Goal: Task Accomplishment & Management: Manage account settings

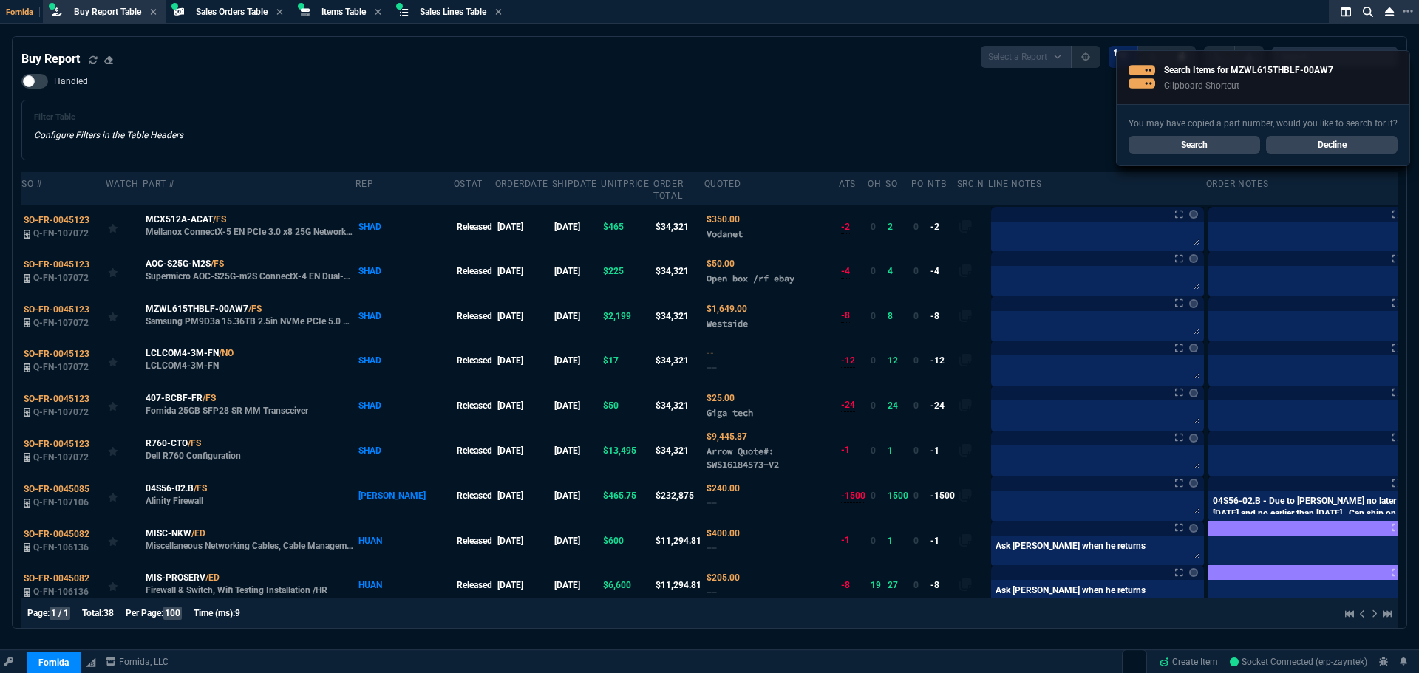
select select "9: OCAM"
click at [383, 69] on div "Buy Report Select a Report Not Purchased 1 Handled Filter Table Configure Filte…" at bounding box center [709, 456] width 1376 height 821
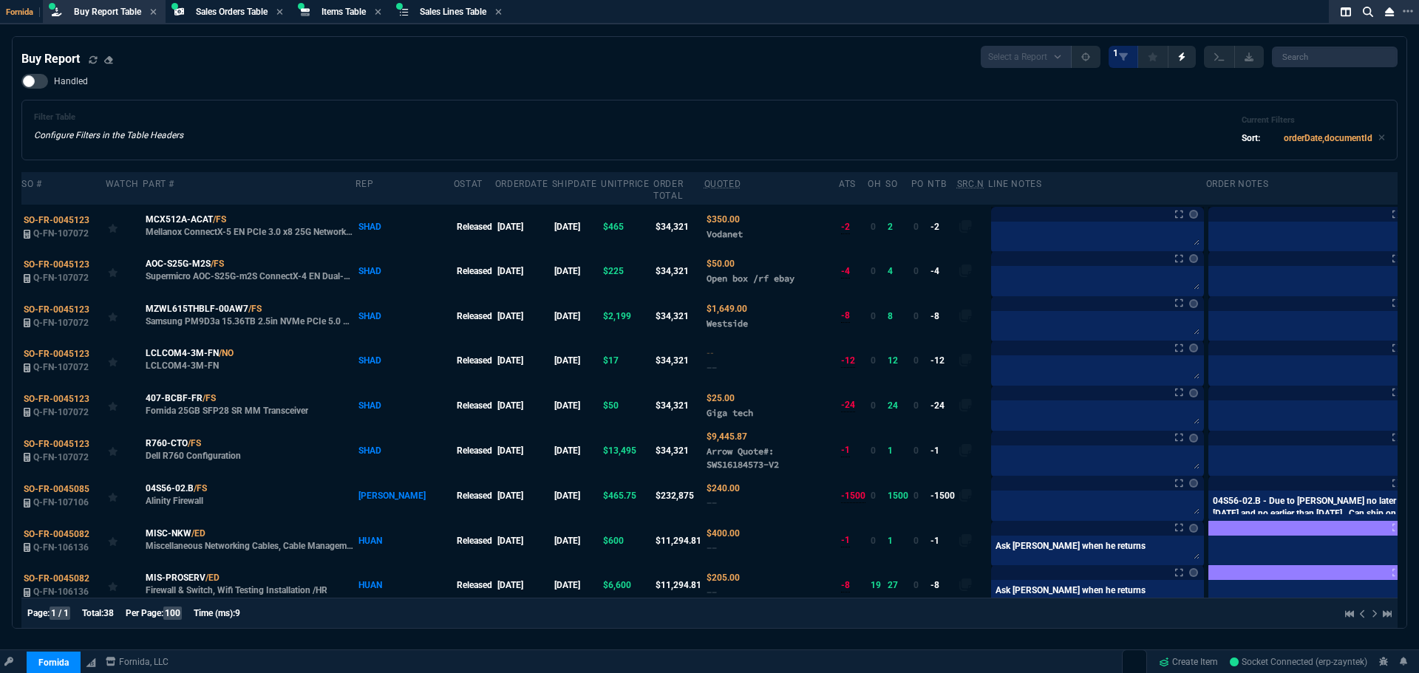
click at [513, 134] on div "Filter Table Configure Filters in the Table Headers Current Filters Sort: order…" at bounding box center [709, 129] width 1351 height 35
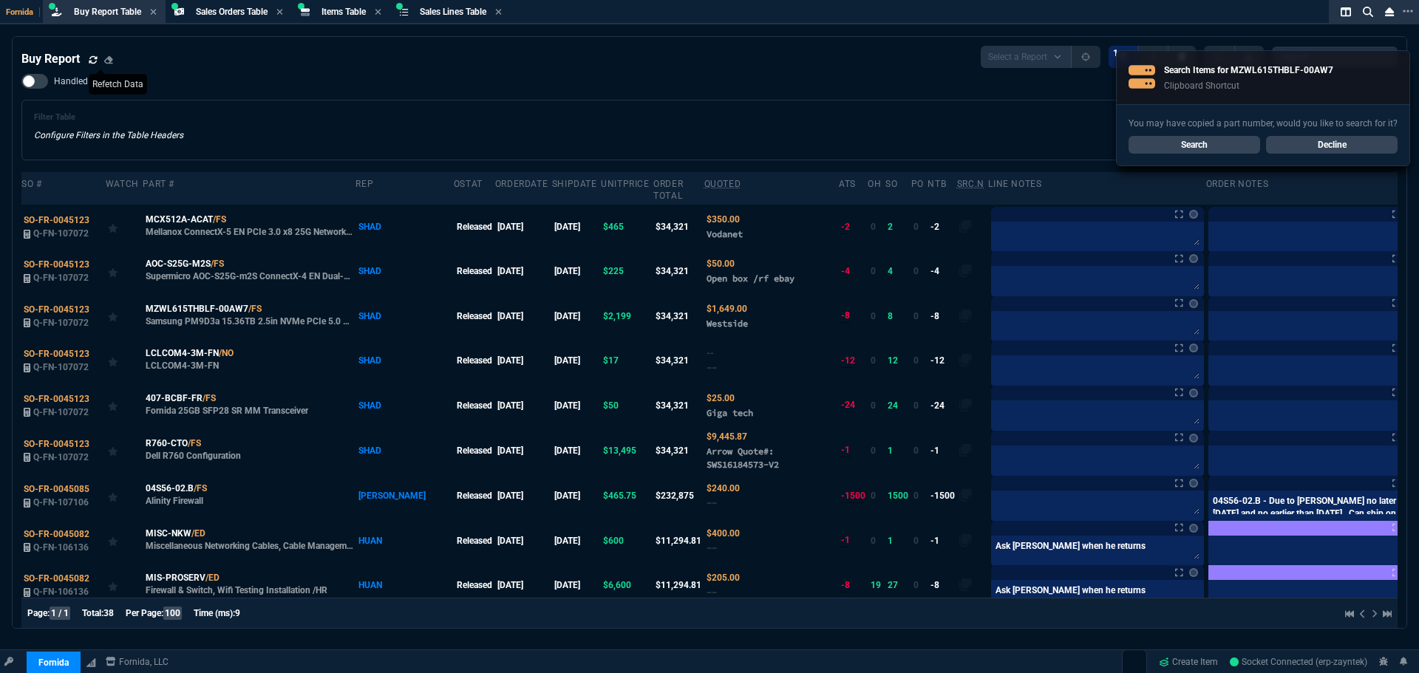
click at [95, 58] on icon at bounding box center [93, 59] width 9 height 9
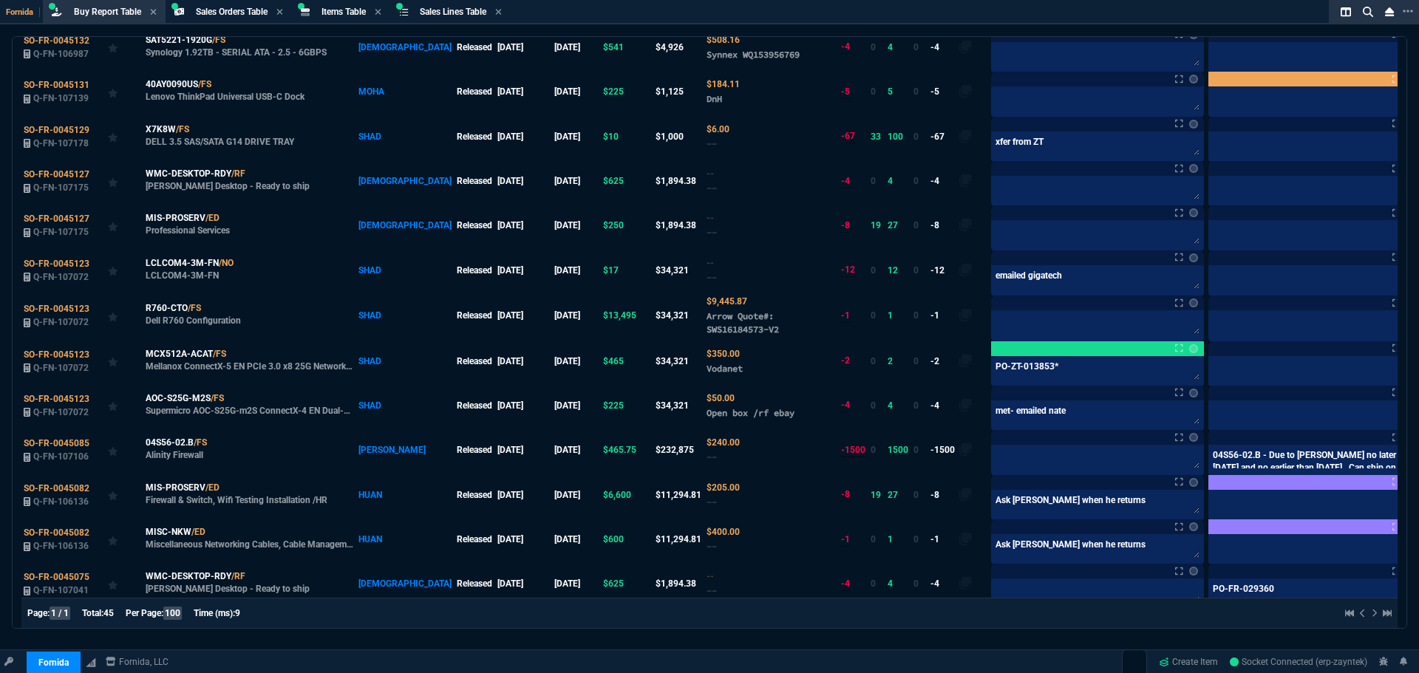
scroll to position [380, 0]
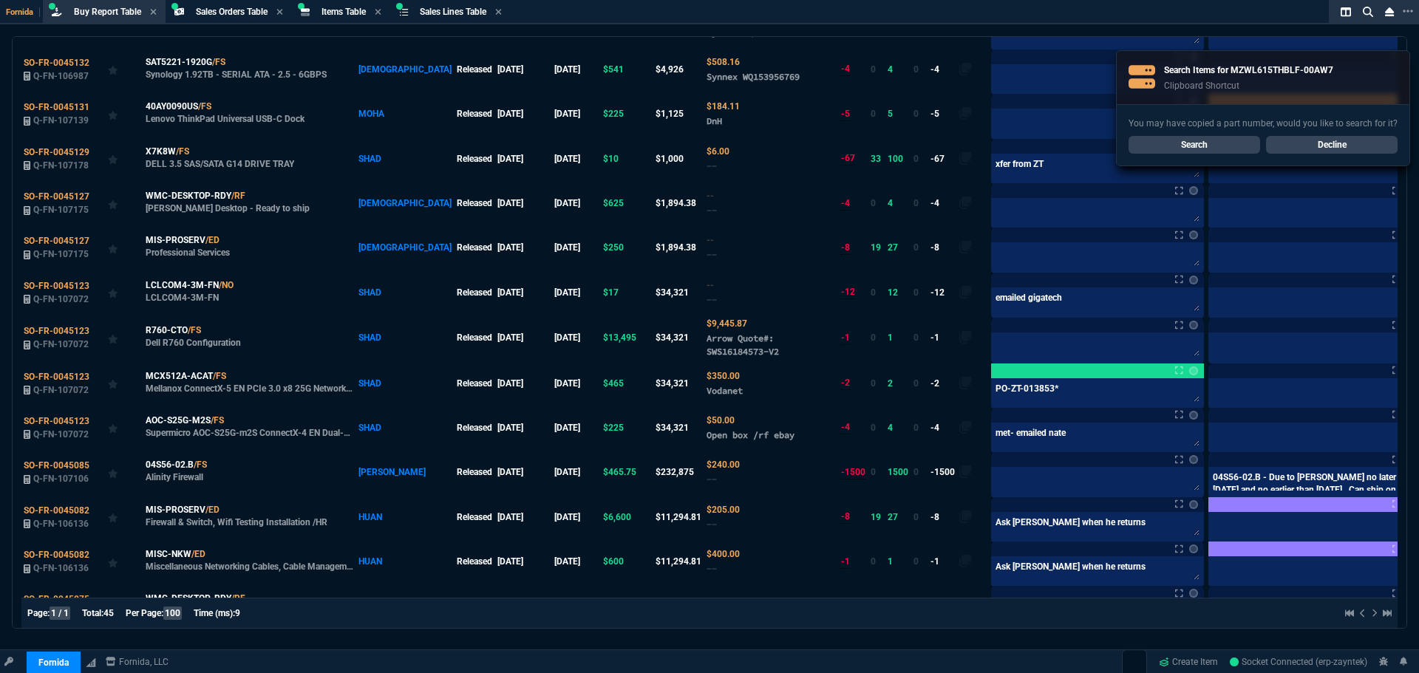
click at [1349, 143] on link "Decline" at bounding box center [1332, 145] width 132 height 18
click at [994, 342] on textarea at bounding box center [1097, 346] width 207 height 22
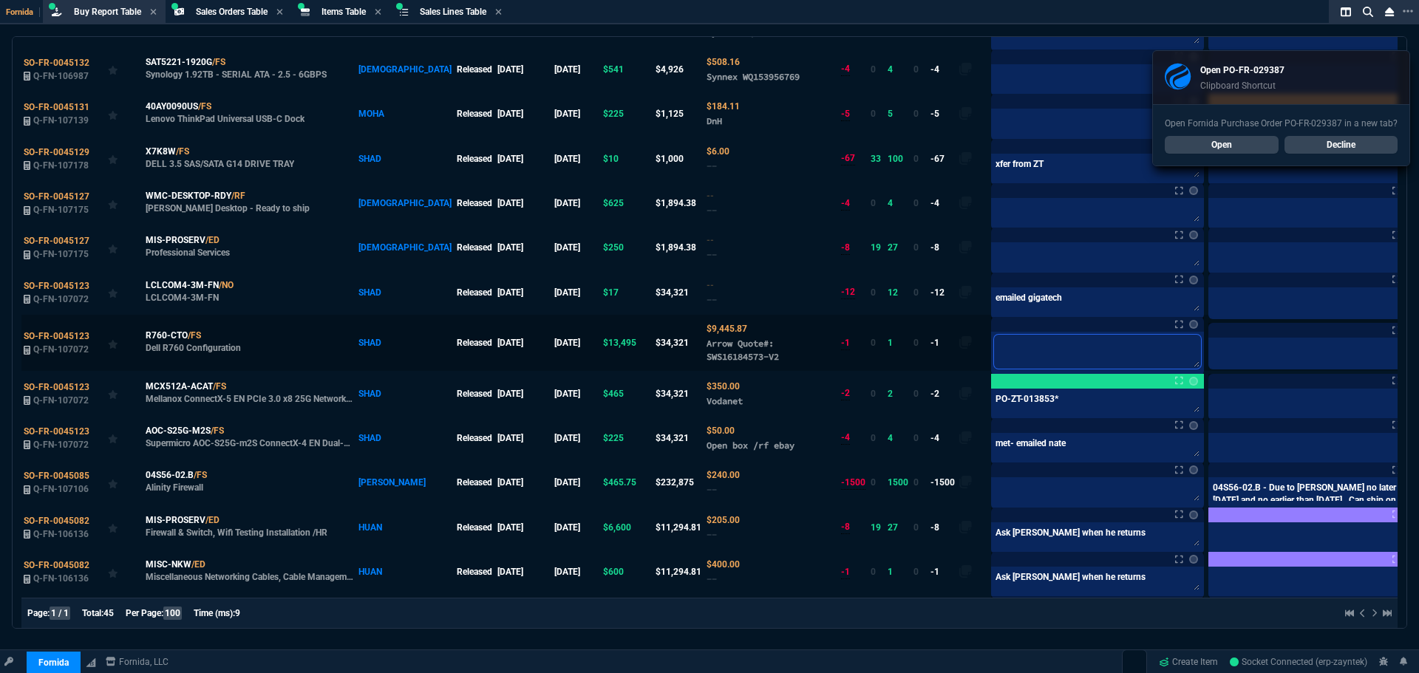
paste textarea "PO-FR-029387*"
type textarea "PO-FR-029387*"
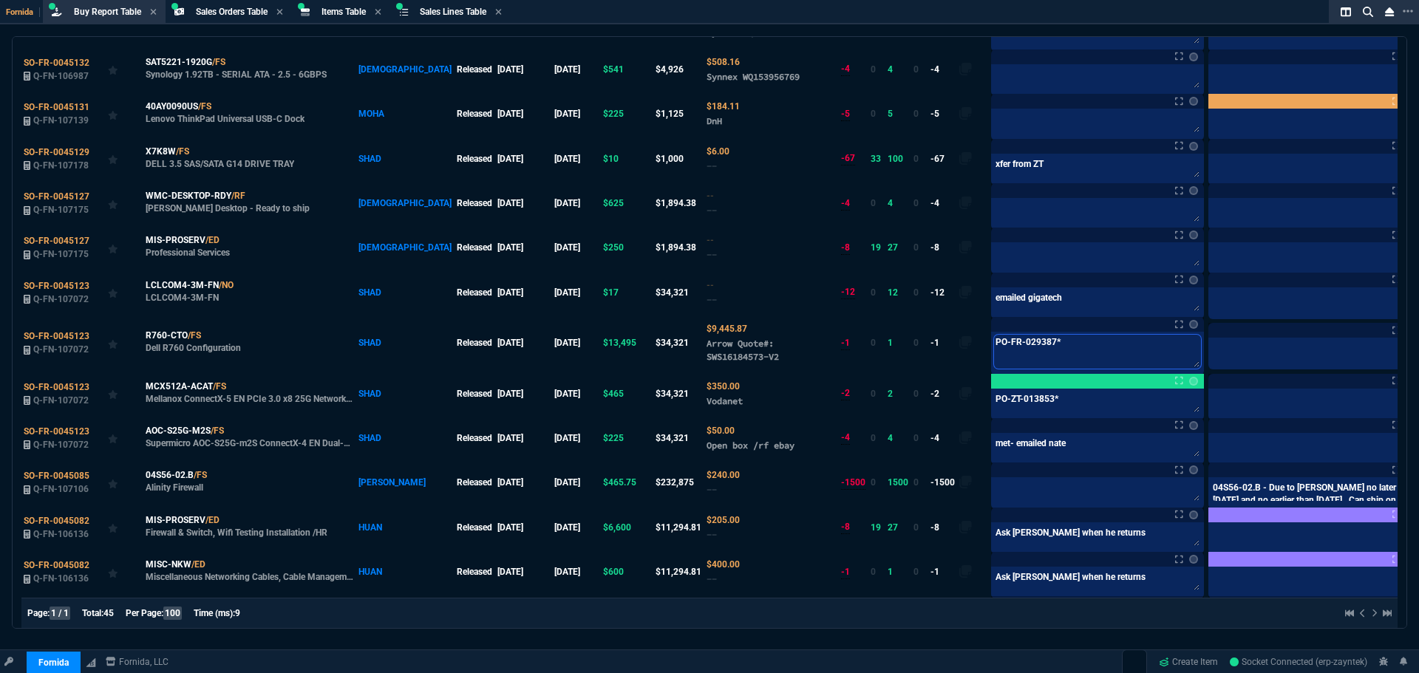
type textarea "PO-FR-029387*"
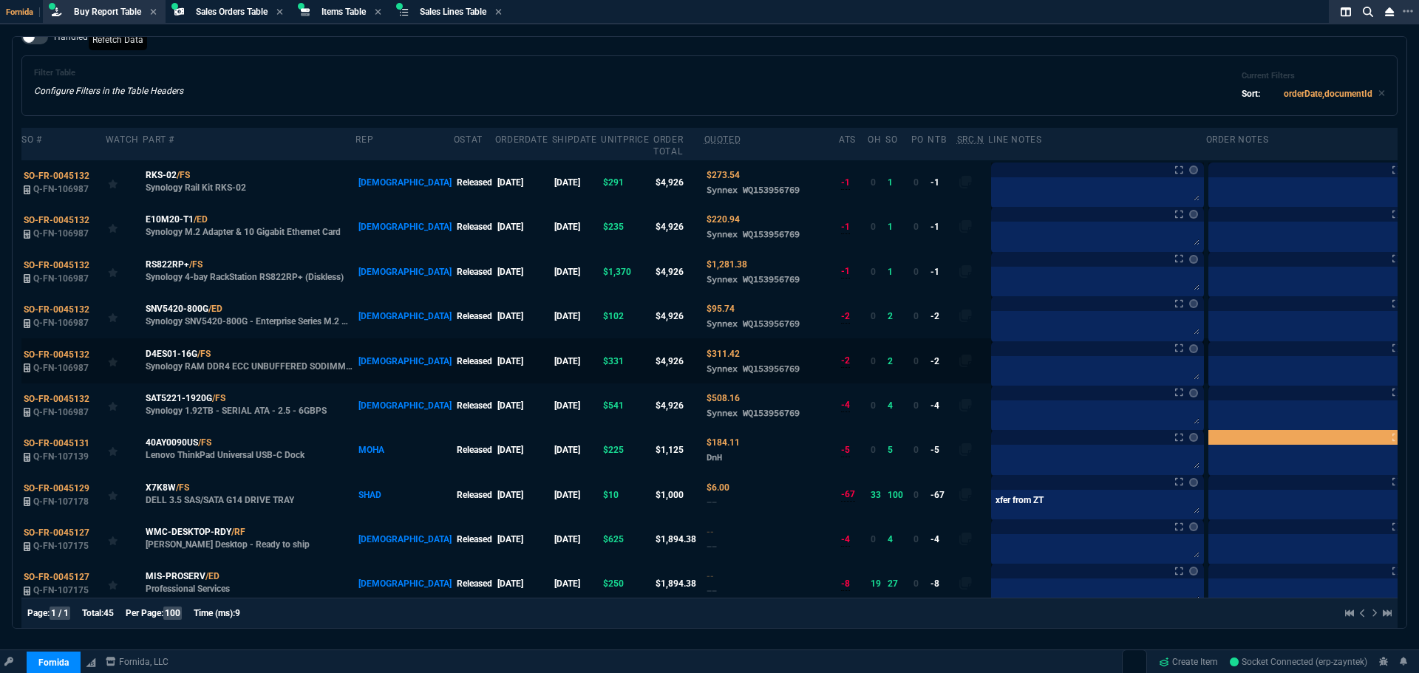
scroll to position [55, 0]
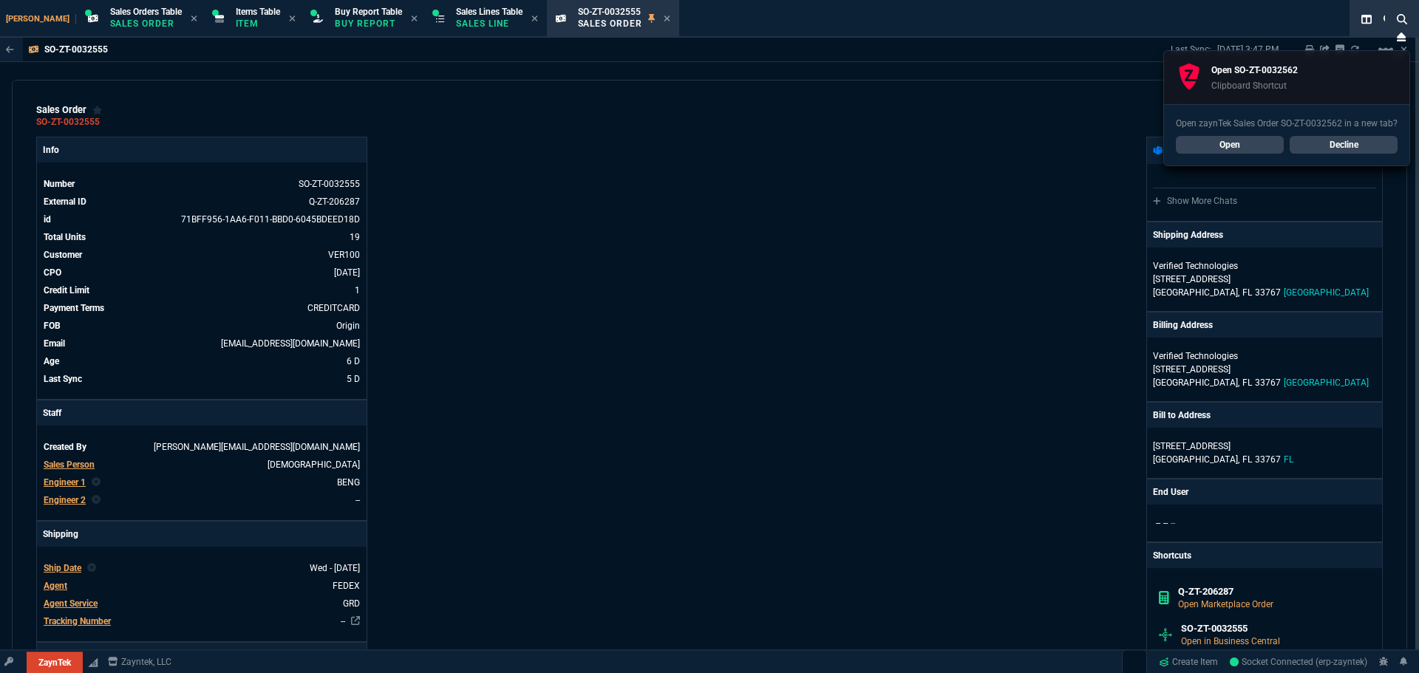
select select "9: OCAM"
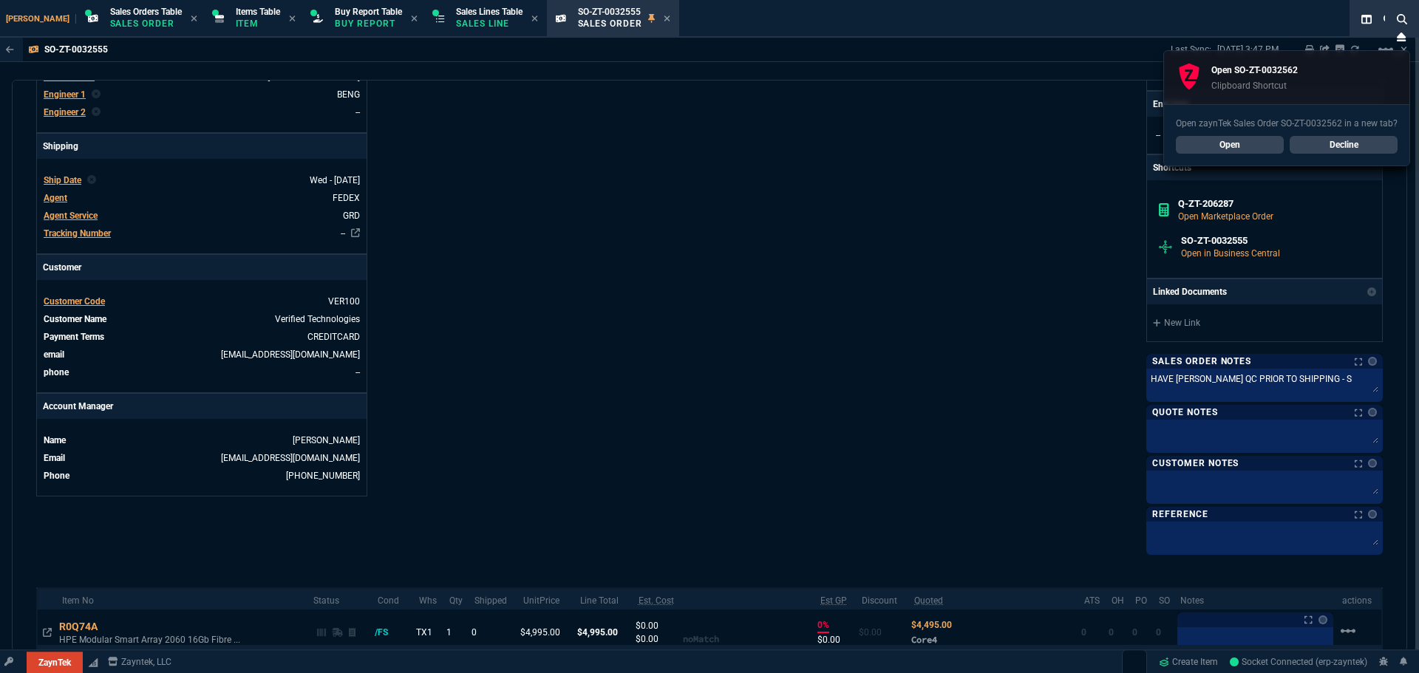
click at [1264, 143] on link "Open" at bounding box center [1229, 145] width 108 height 18
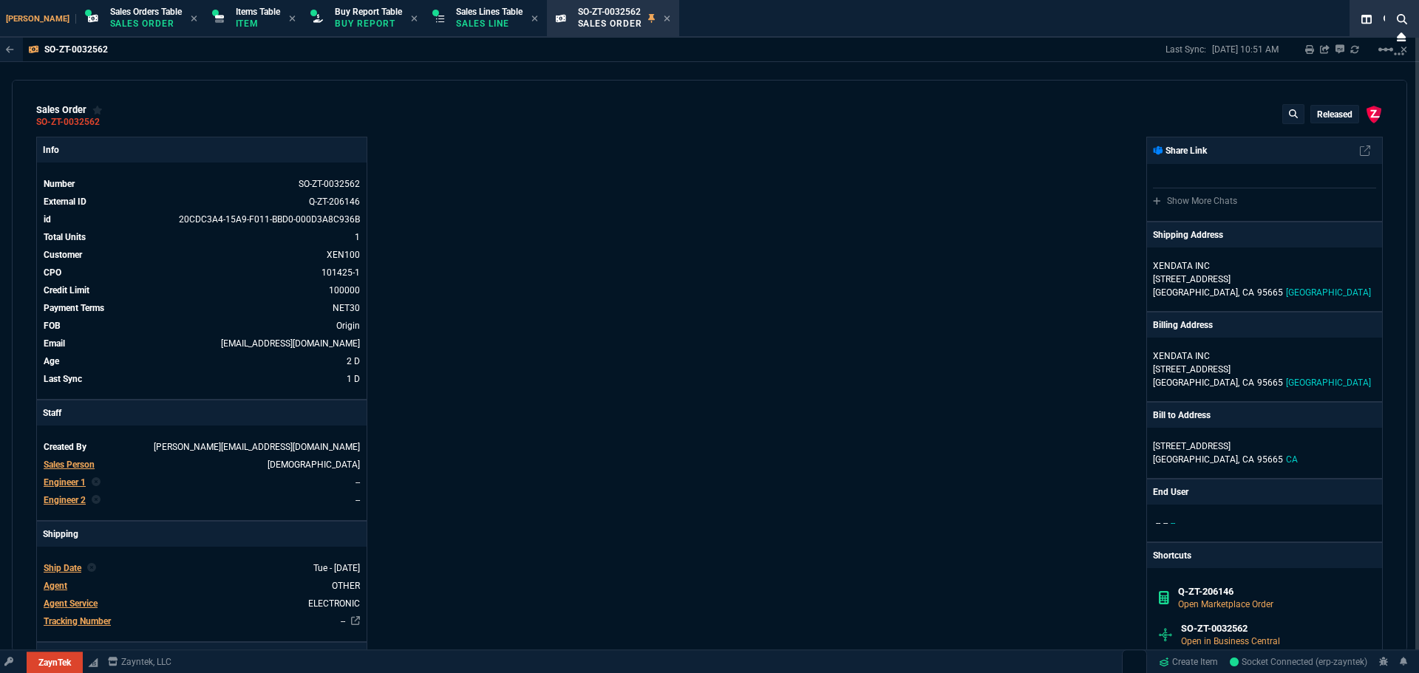
type textarea "Product: HP DL380p Gen9 Serial number: MXQ83000BJ Product #: 767032-B21 Qty: 1 …"
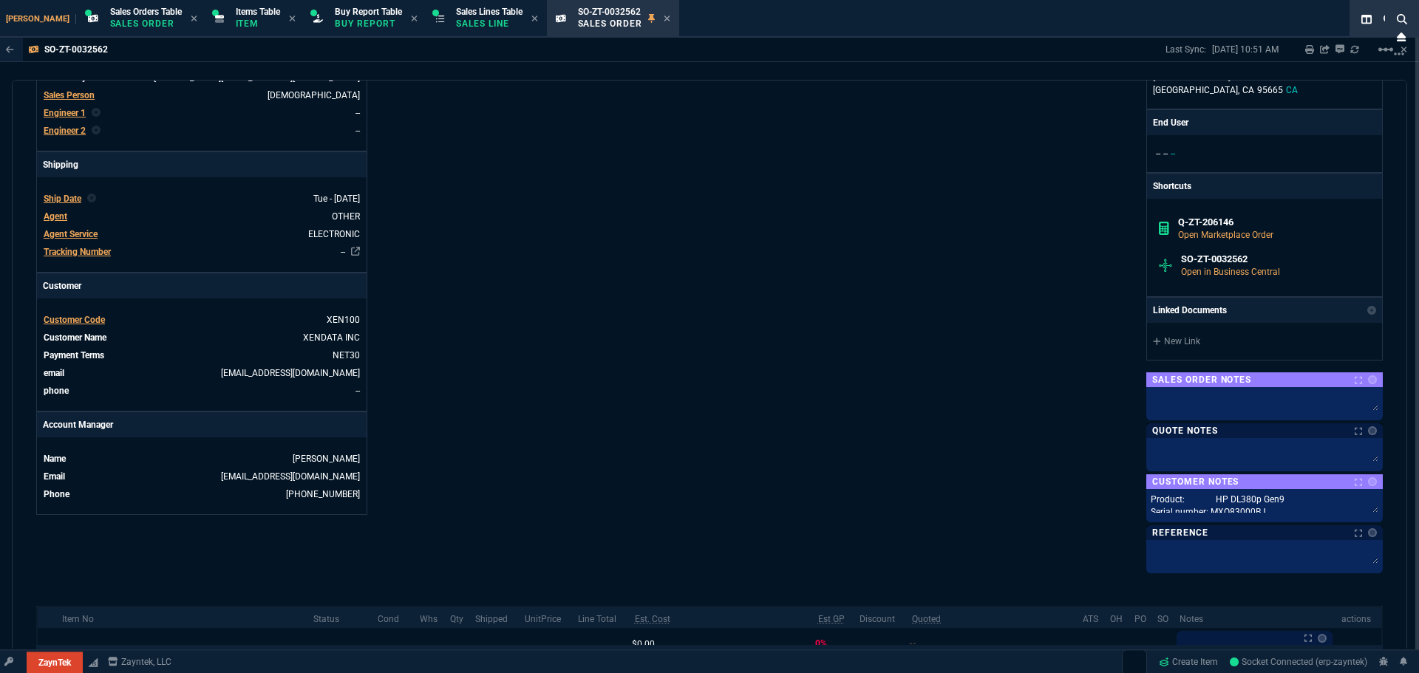
scroll to position [633, 0]
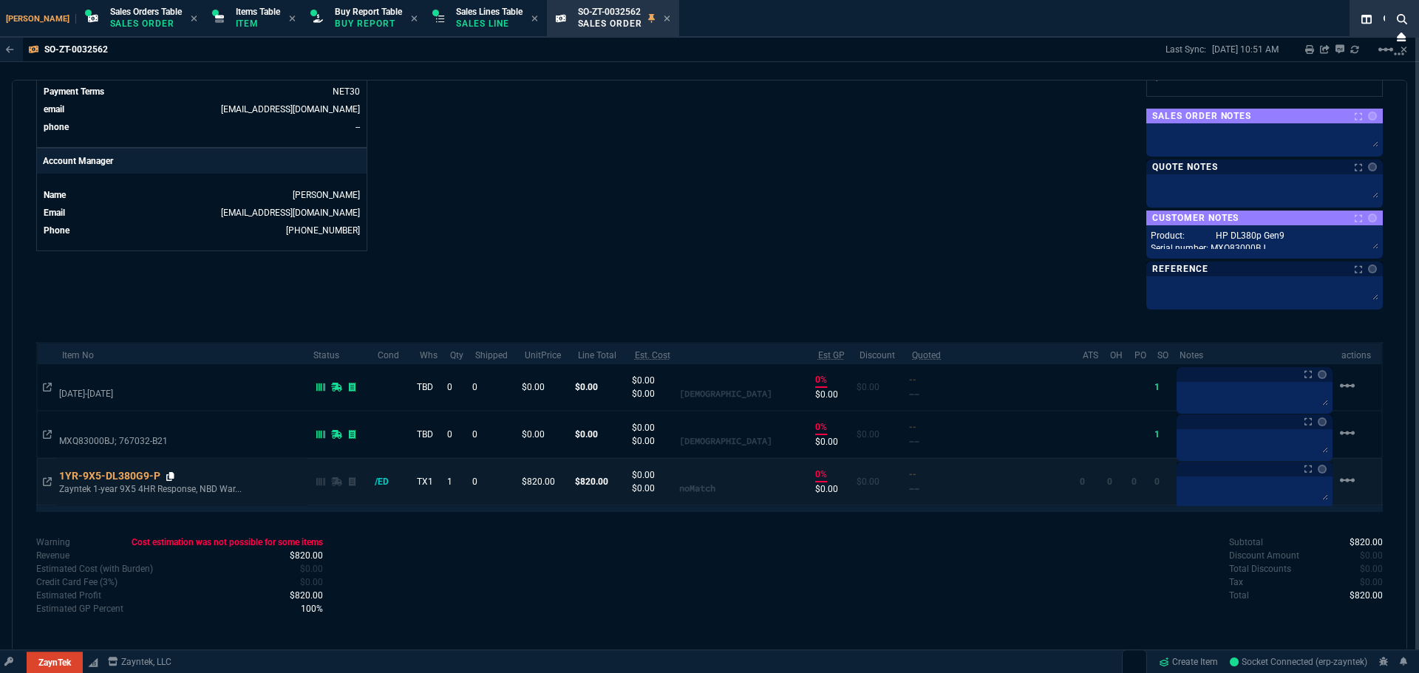
click at [171, 477] on icon at bounding box center [170, 476] width 8 height 9
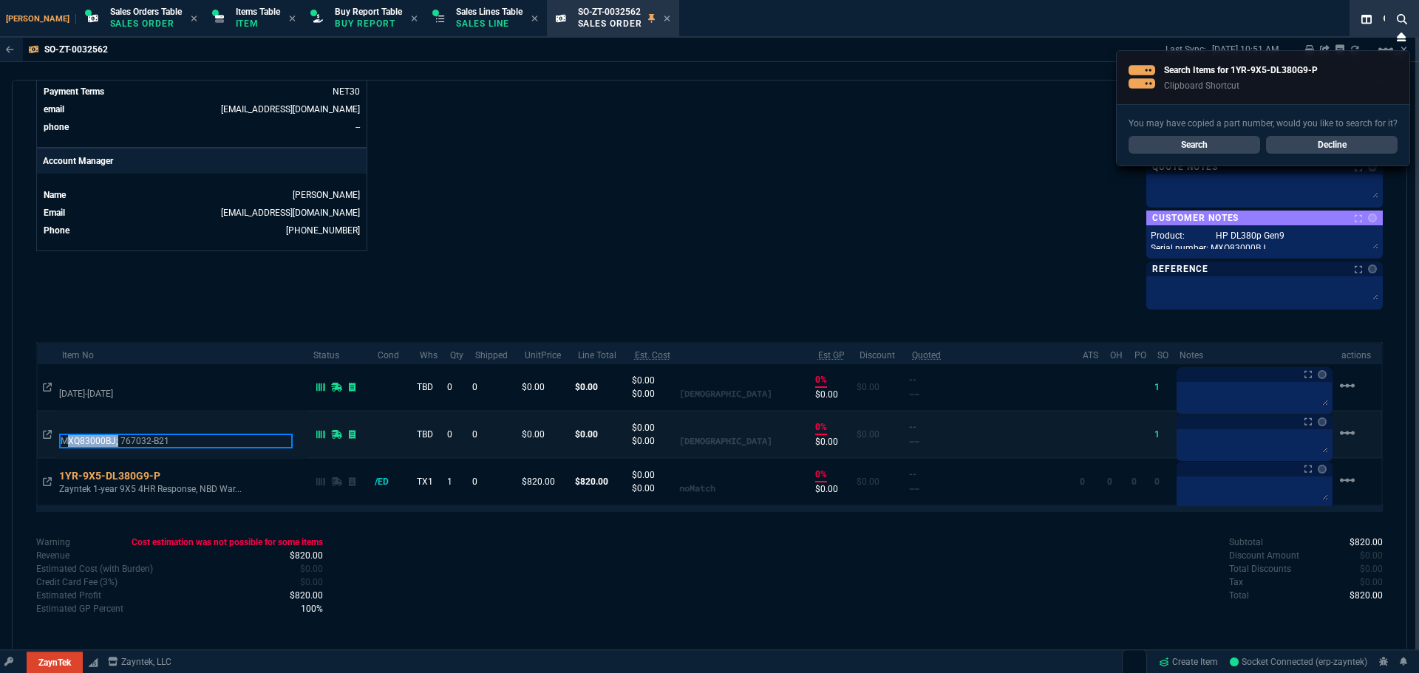
drag, startPoint x: 61, startPoint y: 440, endPoint x: 115, endPoint y: 439, distance: 54.0
click at [115, 439] on p "MXQ83000BJ; 767032-B21" at bounding box center [175, 441] width 233 height 15
click at [116, 433] on td "MXQ83000BJ; 767032-B21" at bounding box center [181, 434] width 250 height 47
click at [114, 443] on nx-fornida-erp-document "SO-ZT-0032562 Last Sync: [DATE] 10:51 AM Sharing SO-ZT-0032562 Link Dev Link Sh…" at bounding box center [709, 380] width 1419 height 685
drag, startPoint x: 60, startPoint y: 441, endPoint x: 124, endPoint y: 443, distance: 64.3
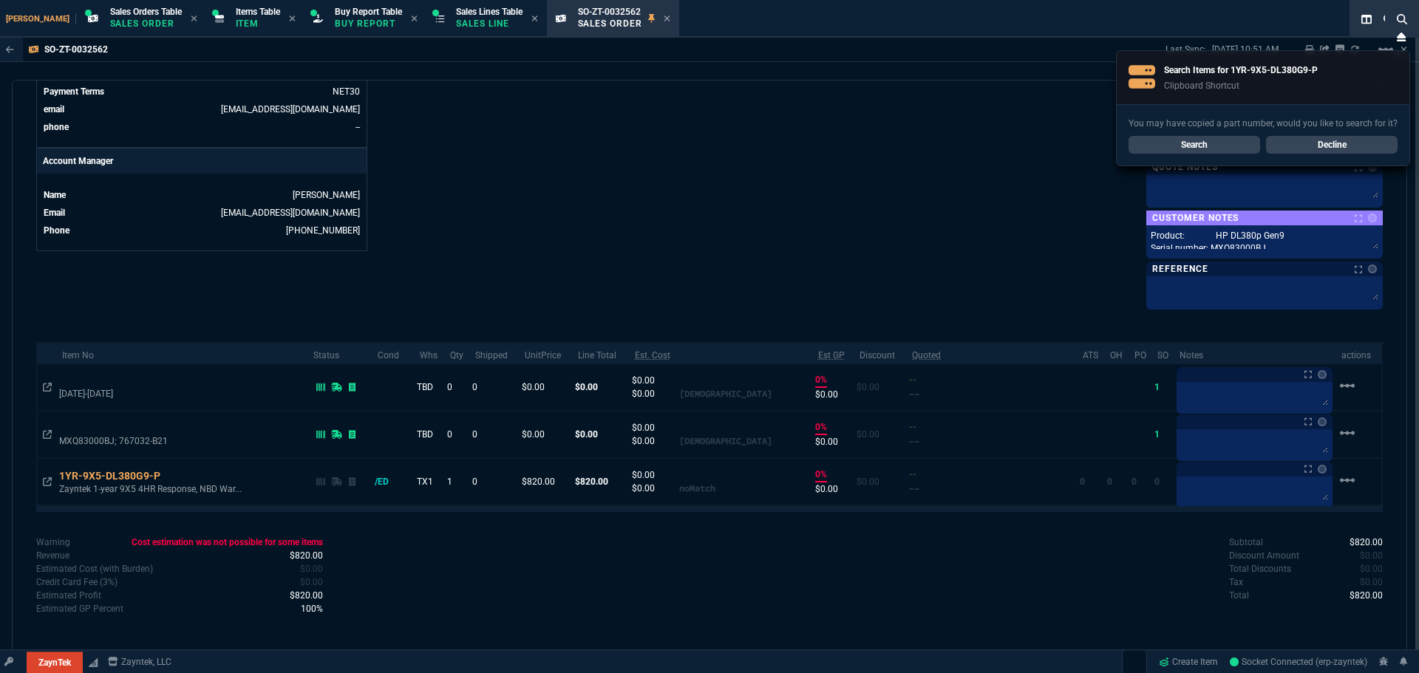
click at [124, 443] on nx-fornida-erp-document "SO-ZT-0032562 Last Sync: [DATE] 10:51 AM Sharing SO-ZT-0032562 Link Dev Link Sh…" at bounding box center [709, 380] width 1419 height 685
click at [125, 443] on nx-fornida-erp-document "SO-ZT-0032562 Last Sync: [DATE] 10:51 AM Sharing SO-ZT-0032562 Link Dev Link Sh…" at bounding box center [709, 380] width 1419 height 685
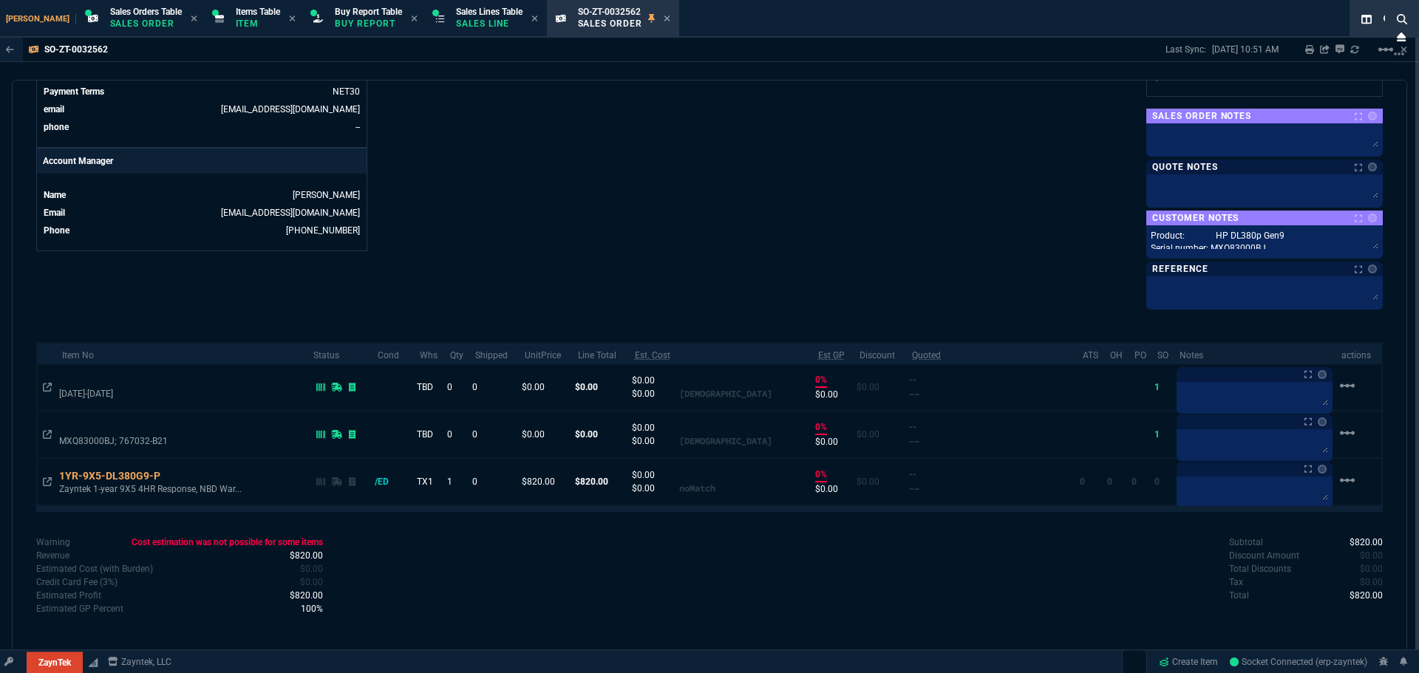
drag, startPoint x: 64, startPoint y: 441, endPoint x: 93, endPoint y: 444, distance: 29.7
click at [93, 444] on nx-fornida-erp-document "SO-ZT-0032562 Last Sync: [DATE] 10:51 AM Sharing SO-ZT-0032562 Link Dev Link Sh…" at bounding box center [709, 380] width 1419 height 685
drag, startPoint x: 62, startPoint y: 442, endPoint x: 106, endPoint y: 442, distance: 44.3
click at [106, 442] on nx-fornida-erp-document "SO-ZT-0032562 Last Sync: [DATE] 10:51 AM Sharing SO-ZT-0032562 Link Dev Link Sh…" at bounding box center [709, 380] width 1419 height 685
click at [75, 421] on nx-fornida-erp-document "SO-ZT-0032562 Last Sync: [DATE] 10:51 AM Sharing SO-ZT-0032562 Link Dev Link Sh…" at bounding box center [709, 380] width 1419 height 685
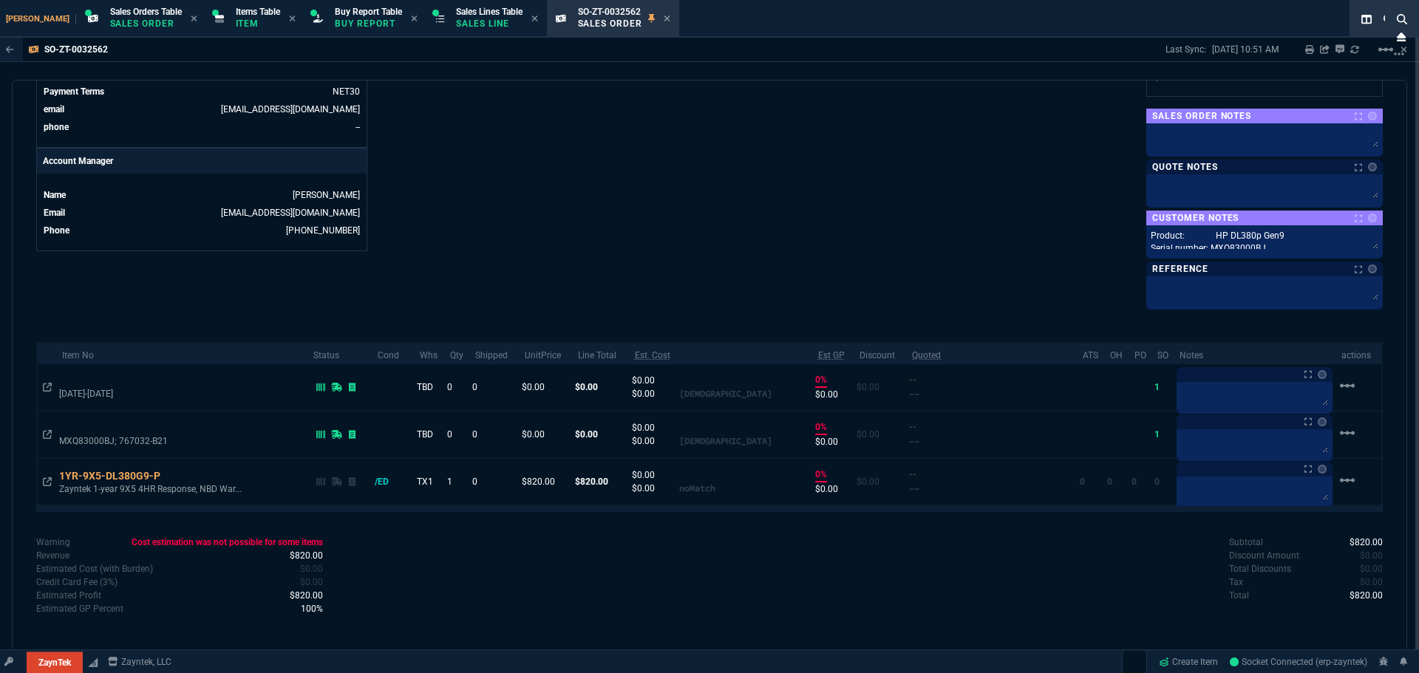
drag, startPoint x: 59, startPoint y: 443, endPoint x: 124, endPoint y: 443, distance: 65.0
click at [124, 443] on nx-fornida-erp-document "SO-ZT-0032562 Last Sync: [DATE] 10:51 AM Sharing SO-ZT-0032562 Link Dev Link Sh…" at bounding box center [709, 380] width 1419 height 685
click at [749, 216] on nx-fornida-erp-document "SO-ZT-0032562 Last Sync: [DATE] 10:51 AM Sharing SO-ZT-0032562 Link Dev Link Sh…" at bounding box center [709, 380] width 1419 height 685
click at [779, 206] on nx-fornida-erp-document "SO-ZT-0032562 Last Sync: [DATE] 10:51 AM Sharing SO-ZT-0032562 Link Dev Link Sh…" at bounding box center [709, 380] width 1419 height 685
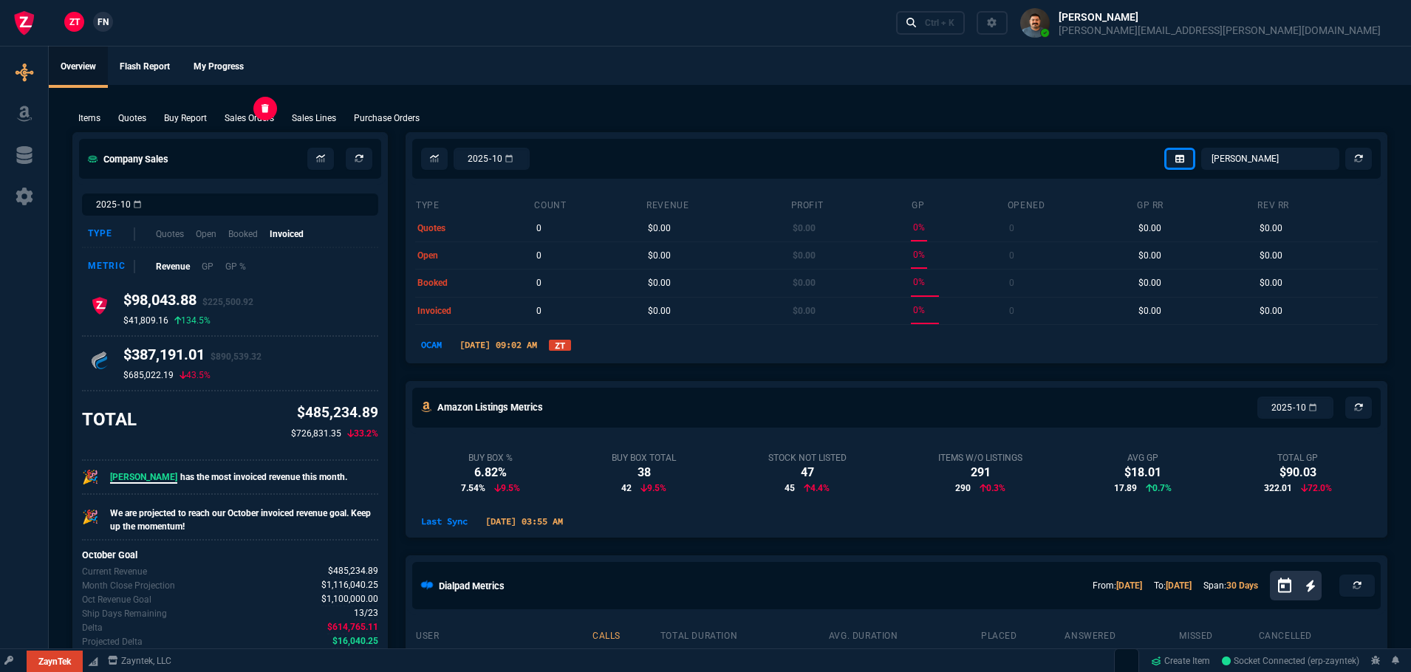
click at [252, 118] on p "Sales Orders" at bounding box center [250, 118] width 50 height 13
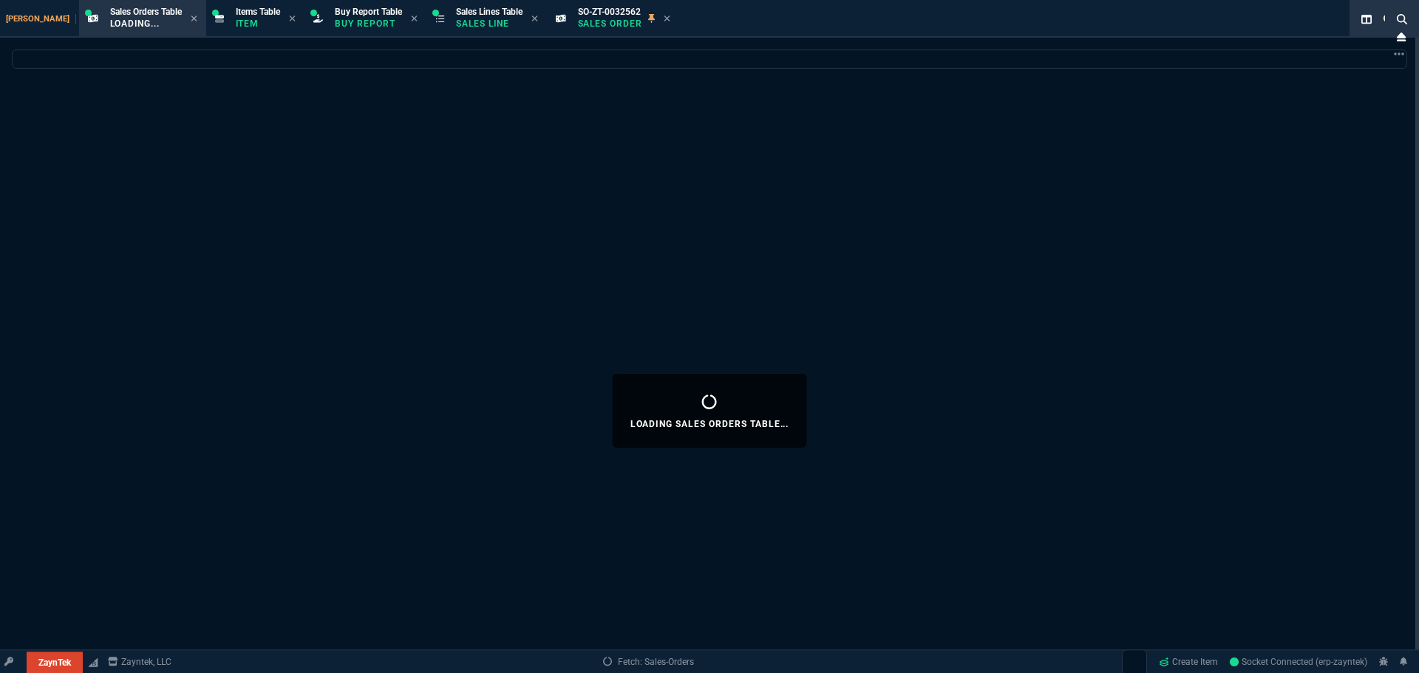
select select
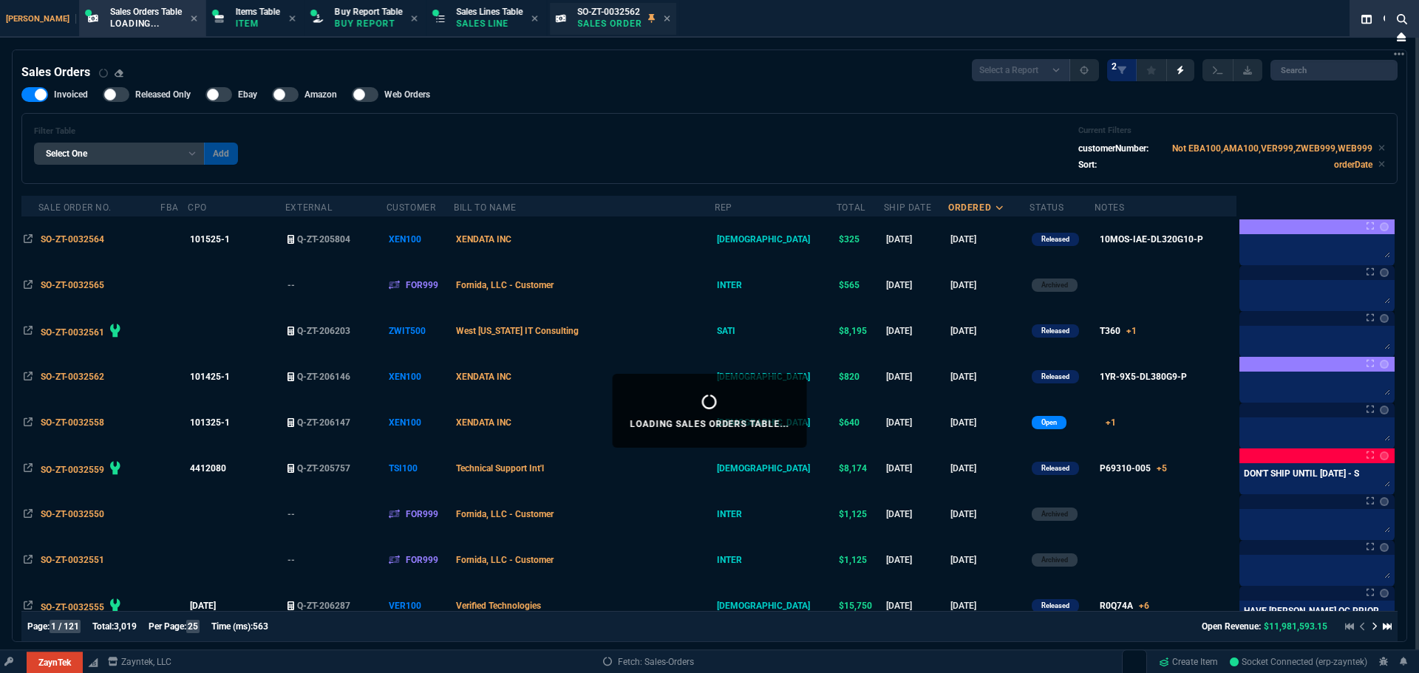
click at [578, 19] on p "Sales Order" at bounding box center [610, 24] width 65 height 12
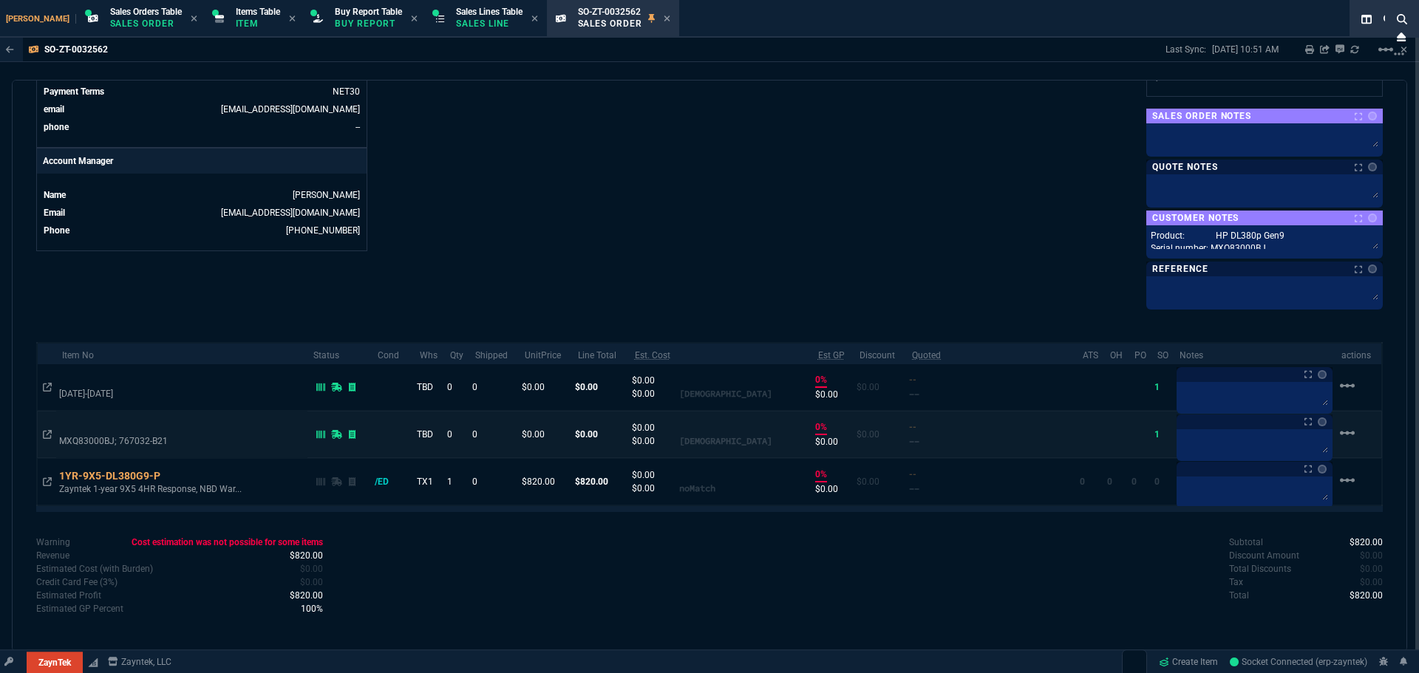
drag, startPoint x: 59, startPoint y: 443, endPoint x: 104, endPoint y: 440, distance: 45.2
click at [104, 440] on td "MXQ83000BJ; 767032-B21" at bounding box center [181, 434] width 250 height 47
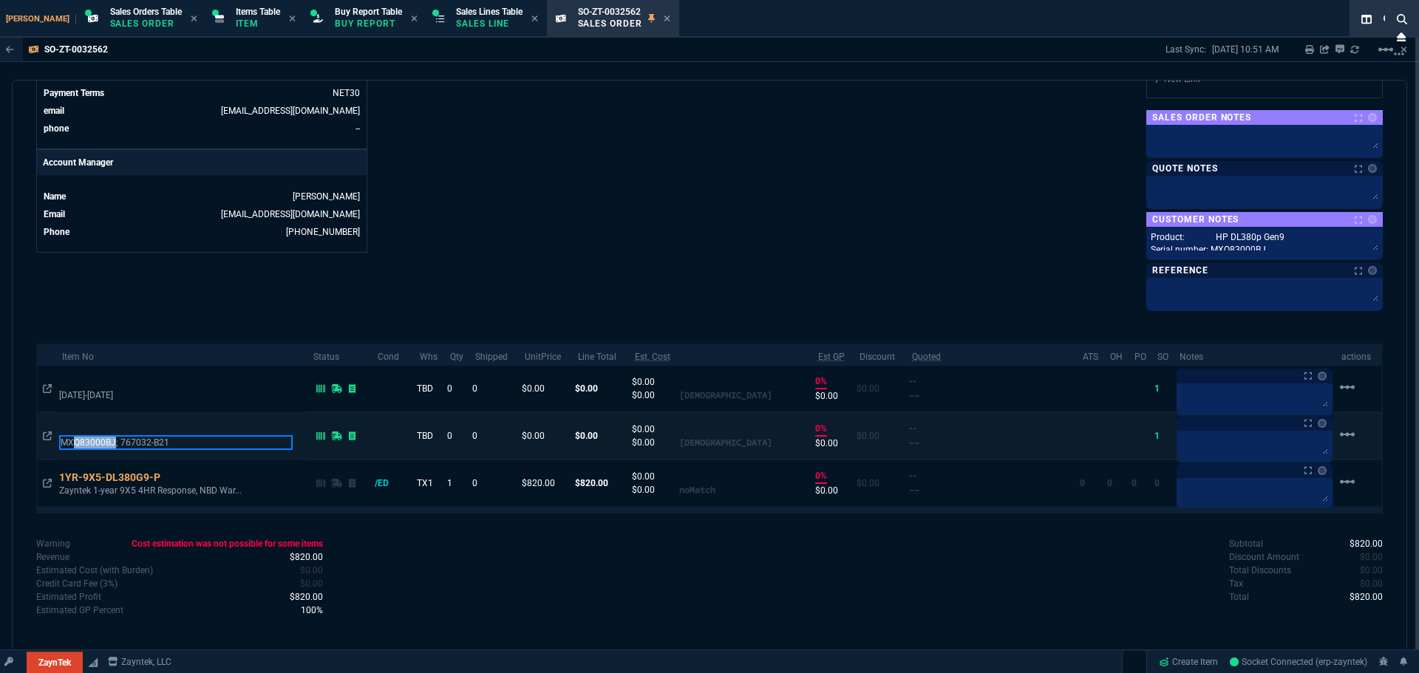
drag, startPoint x: 114, startPoint y: 441, endPoint x: 69, endPoint y: 437, distance: 44.5
click at [69, 437] on p "MXQ83000BJ; 767032-B21" at bounding box center [175, 442] width 233 height 15
copy p "MXQ83000BJ; 767032-B21"
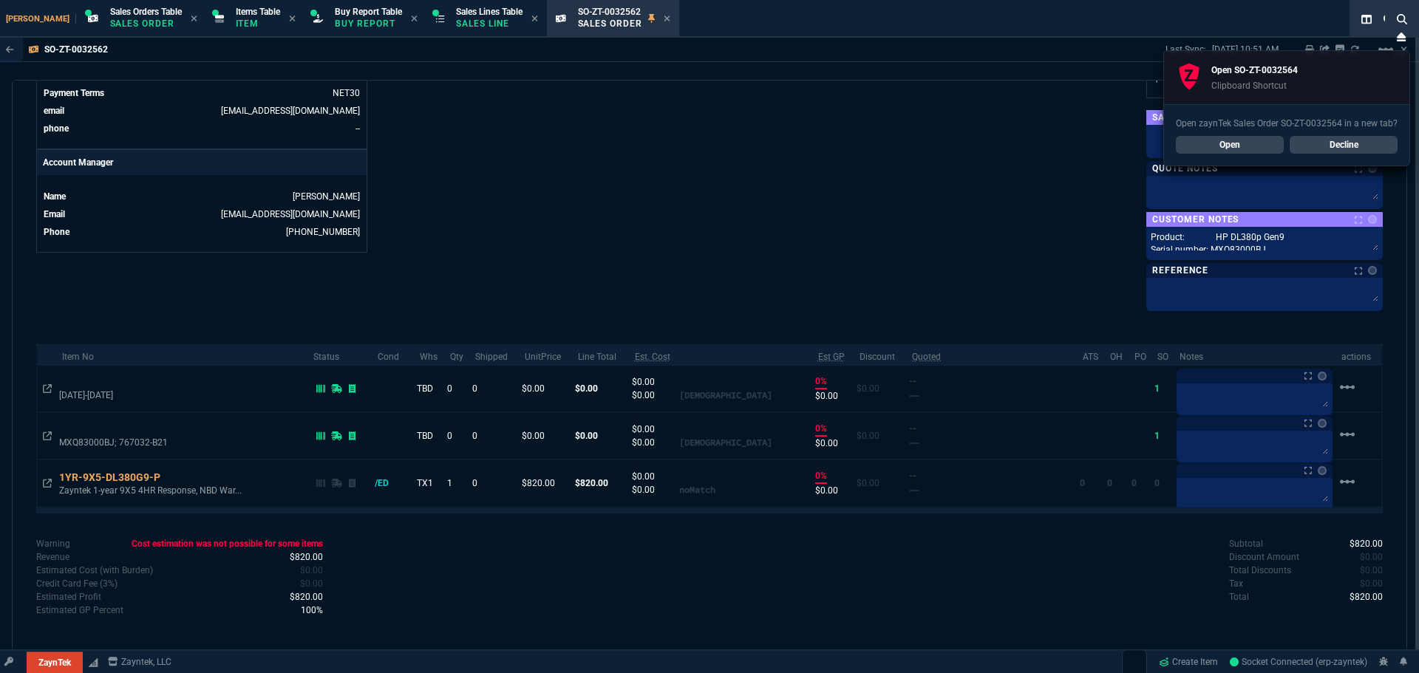
click at [1264, 146] on link "Open" at bounding box center [1229, 145] width 108 height 18
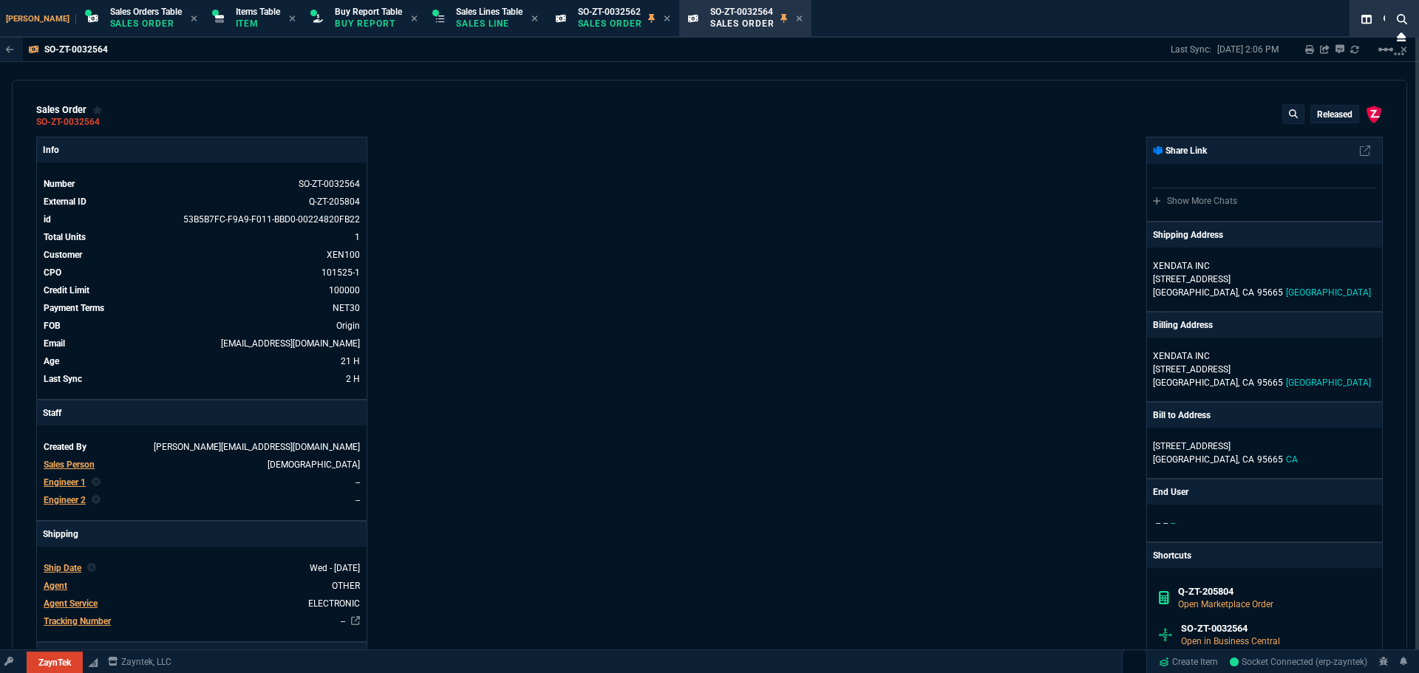
type textarea "Product: HPE DL20 Gen10+ Serial number: 2M223504CP Product #: P44115-B21 Qty: 1…"
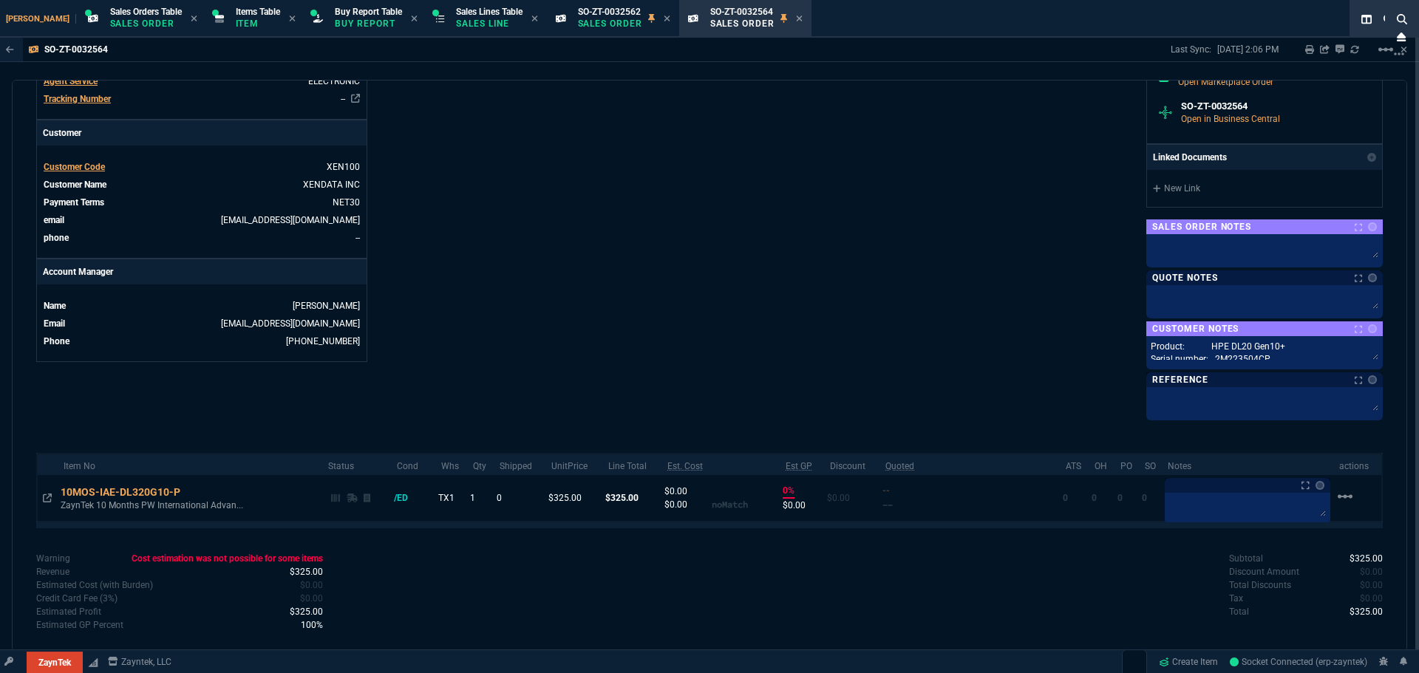
scroll to position [539, 0]
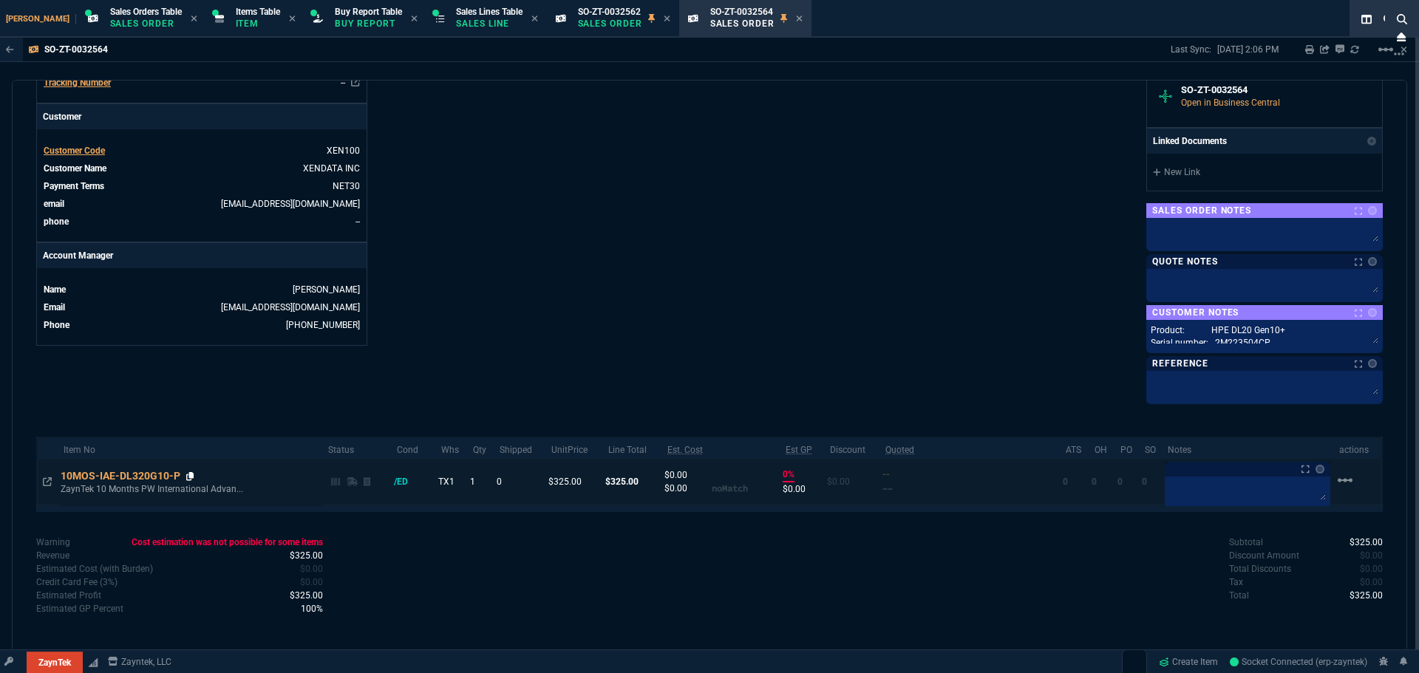
click at [194, 474] on icon at bounding box center [190, 476] width 8 height 9
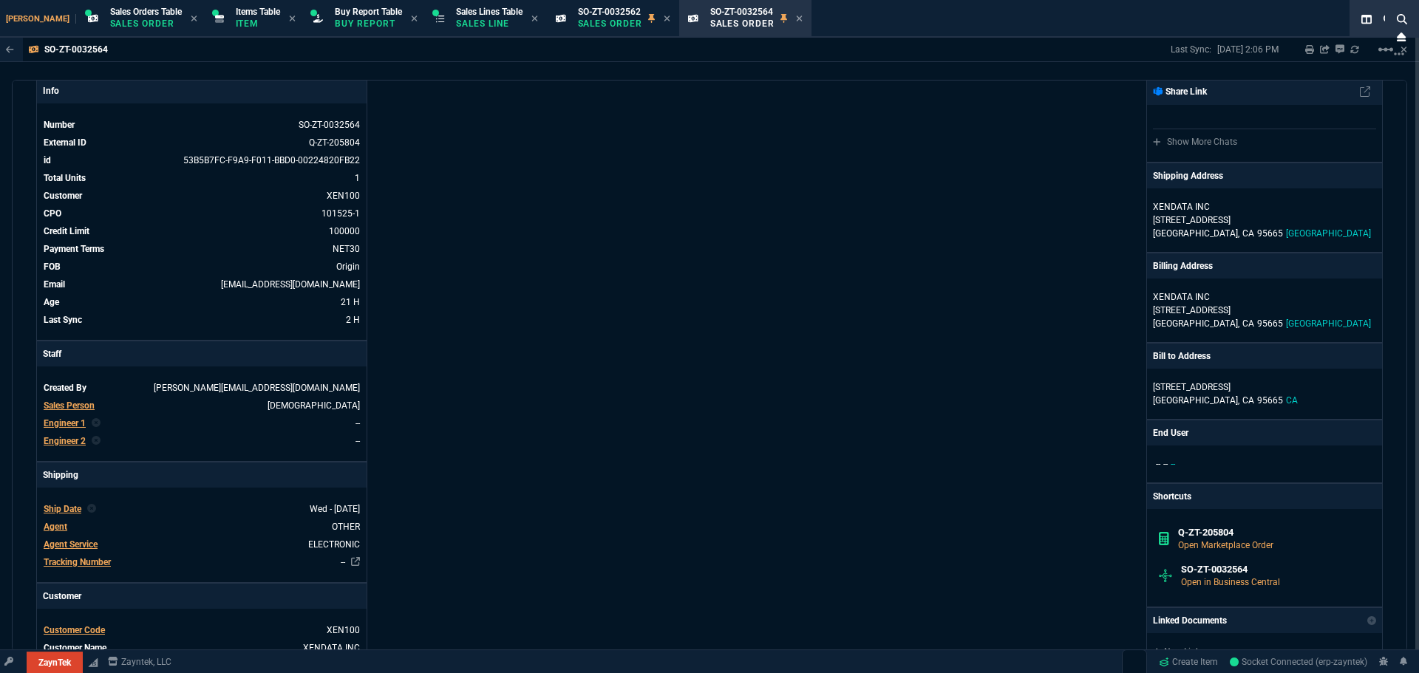
scroll to position [58, 0]
click at [590, 10] on span "SO-ZT-0032562" at bounding box center [609, 12] width 63 height 10
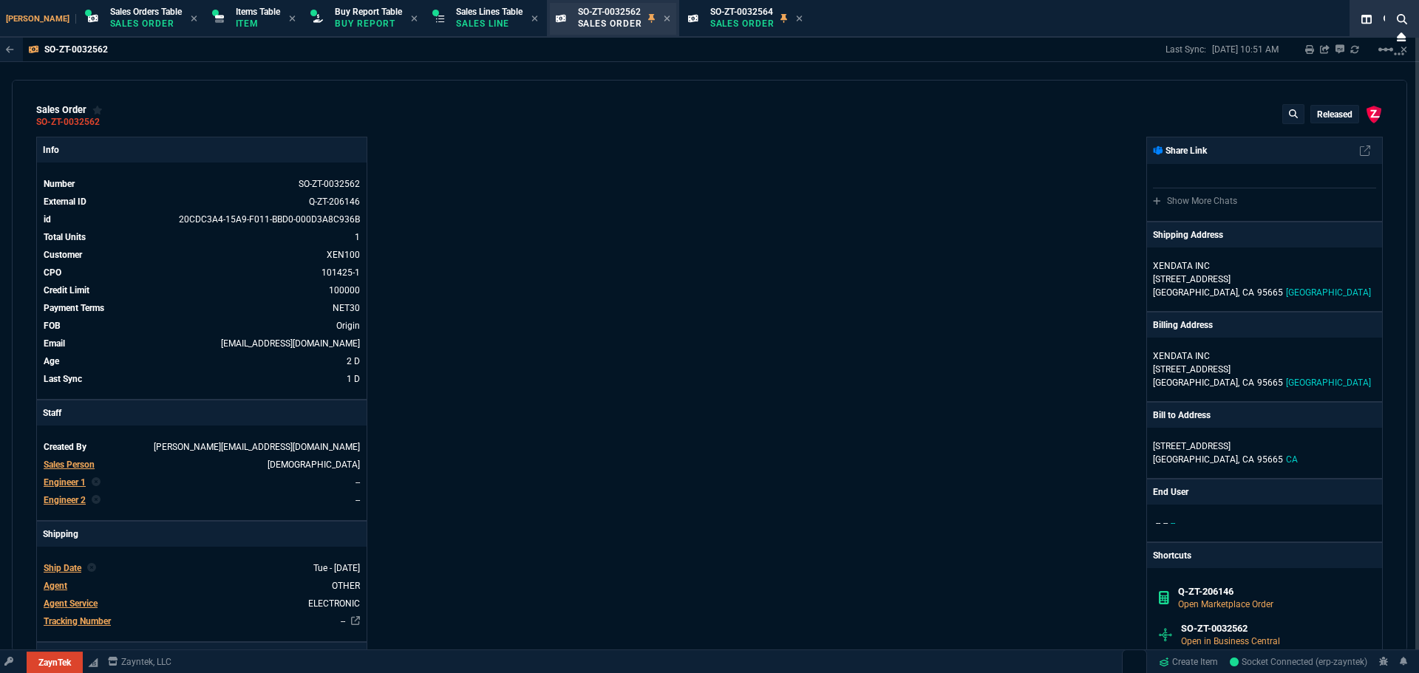
type textarea "Product: HP DL380p Gen9 Serial number: MXQ83000BJ Product #: 767032-B21 Qty: 1 …"
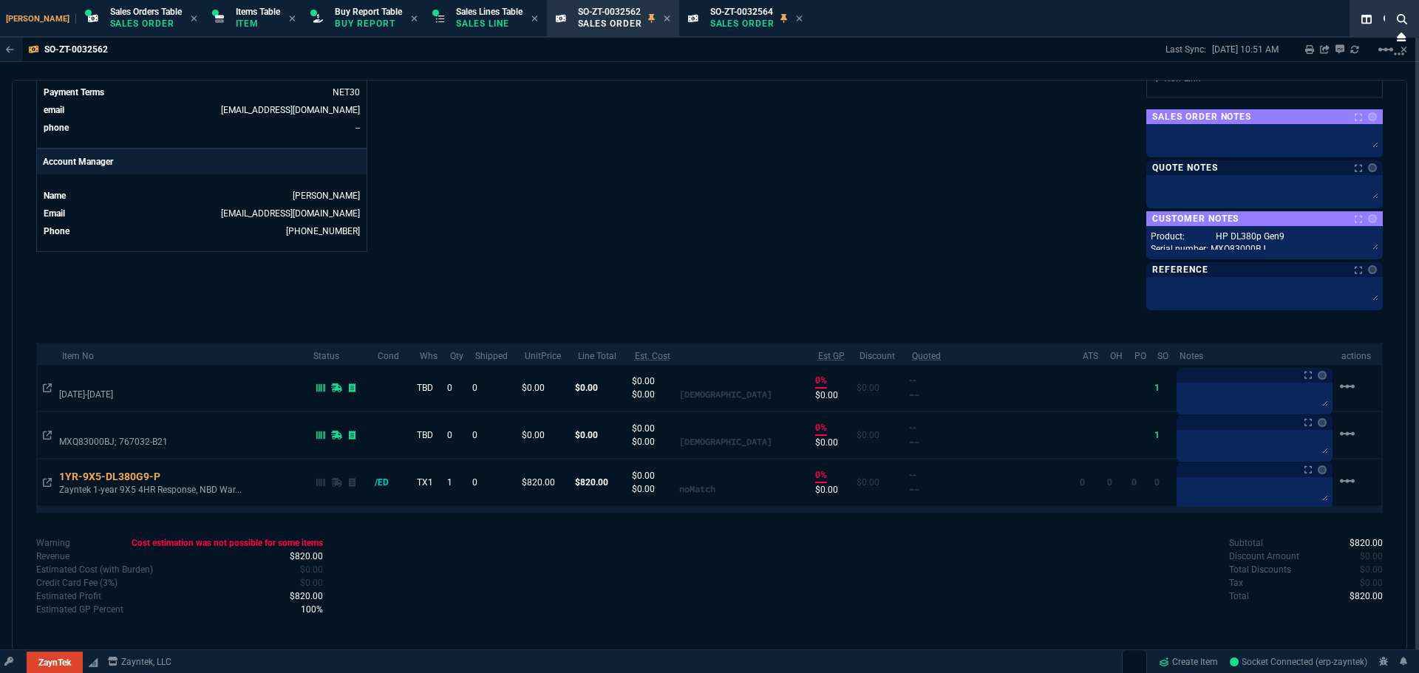
scroll to position [633, 0]
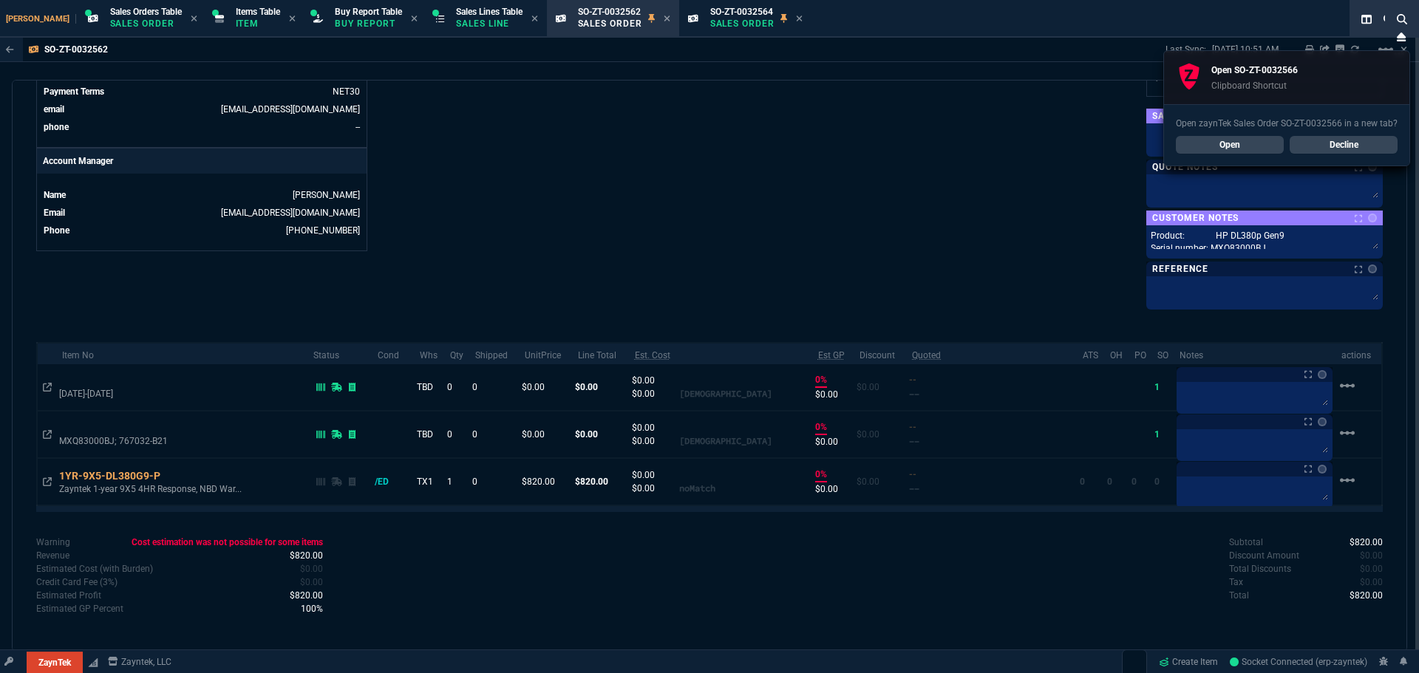
click at [1245, 140] on link "Open" at bounding box center [1229, 145] width 108 height 18
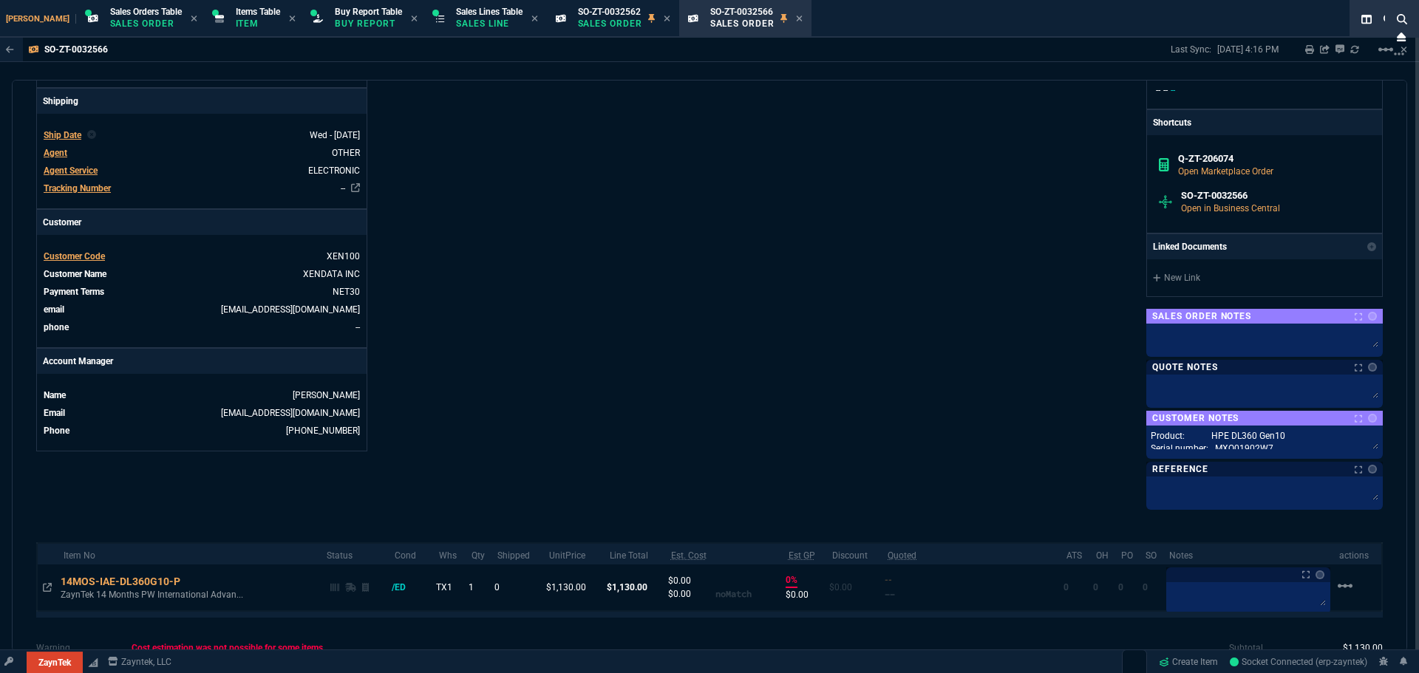
scroll to position [539, 0]
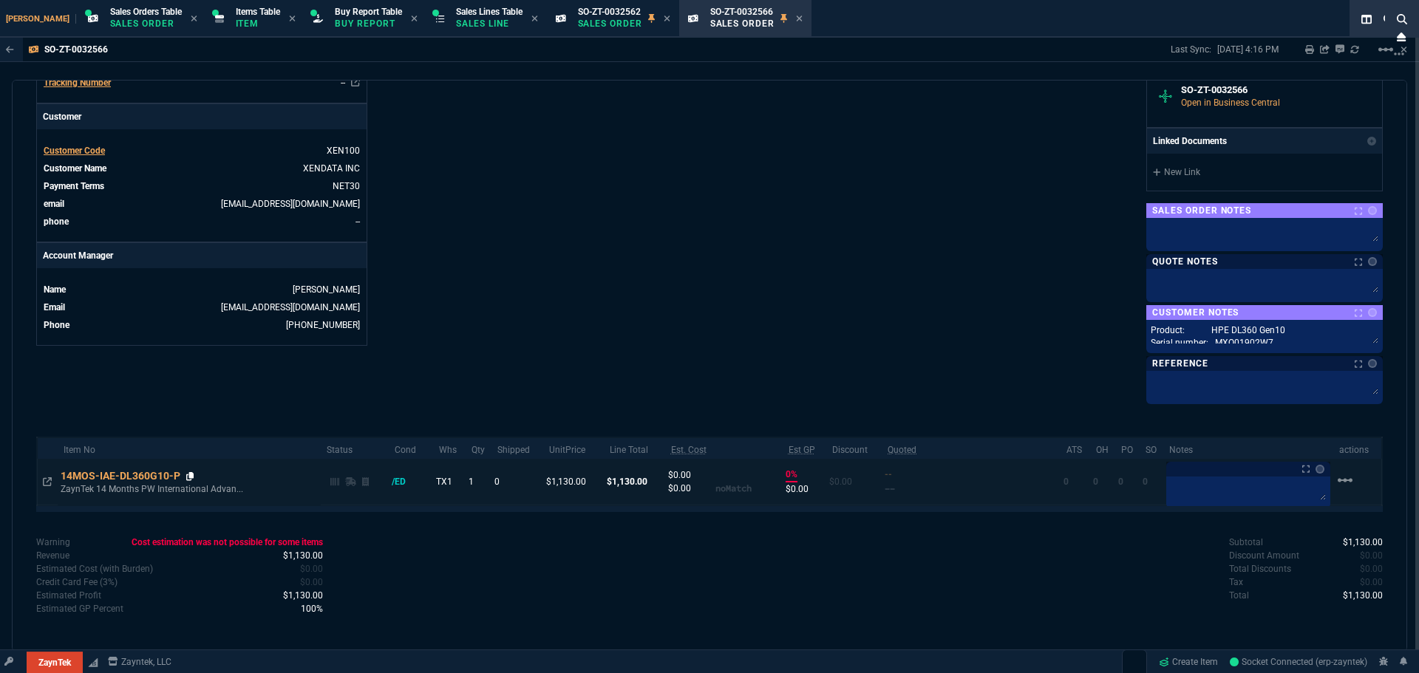
click at [193, 477] on icon at bounding box center [190, 476] width 8 height 9
